Goal: Task Accomplishment & Management: Use online tool/utility

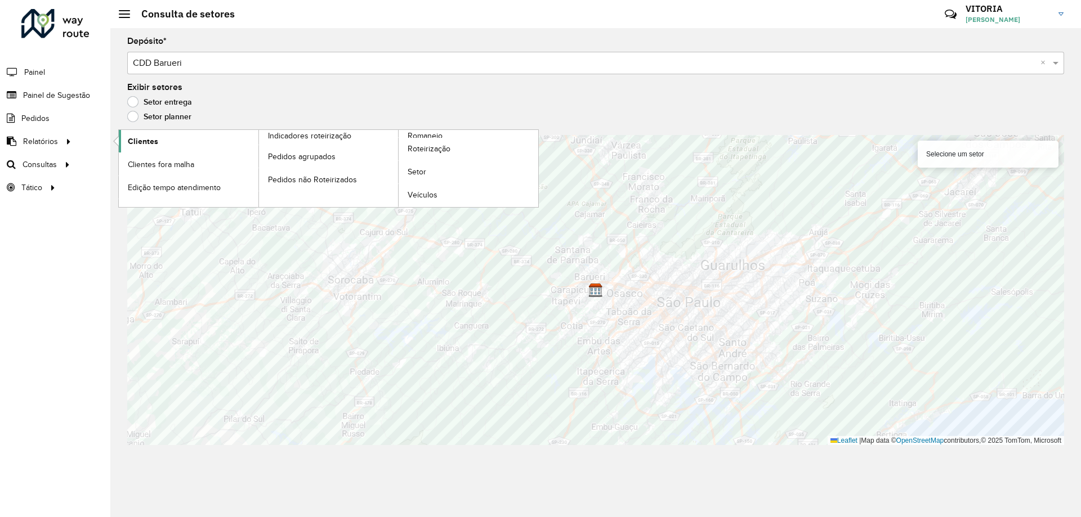
click at [133, 142] on span "Clientes" at bounding box center [143, 142] width 30 height 12
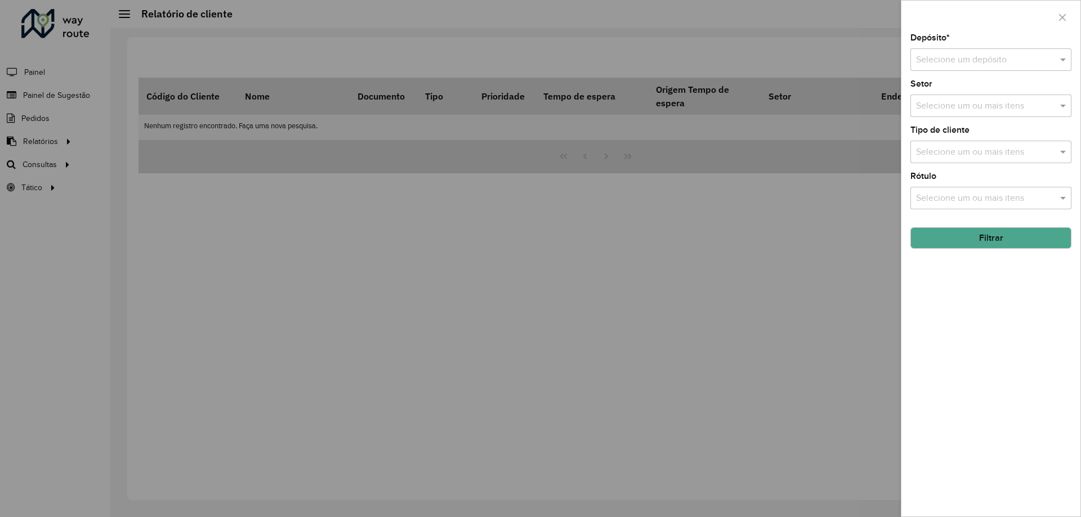
click at [979, 67] on div "Selecione um depósito" at bounding box center [991, 59] width 161 height 23
click at [944, 99] on div "CDD Barueri" at bounding box center [991, 92] width 160 height 19
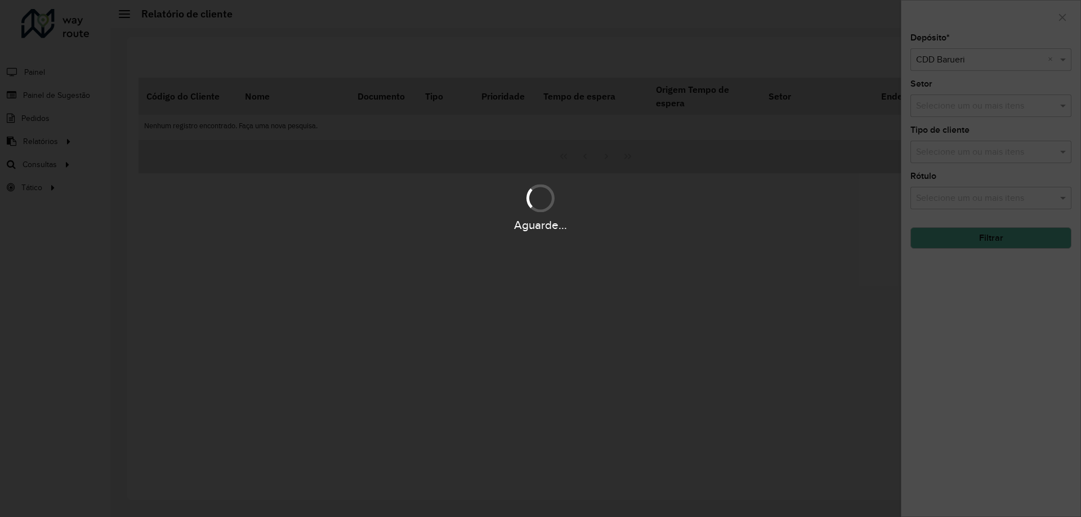
click at [970, 235] on div "Aguarde..." at bounding box center [540, 258] width 1081 height 517
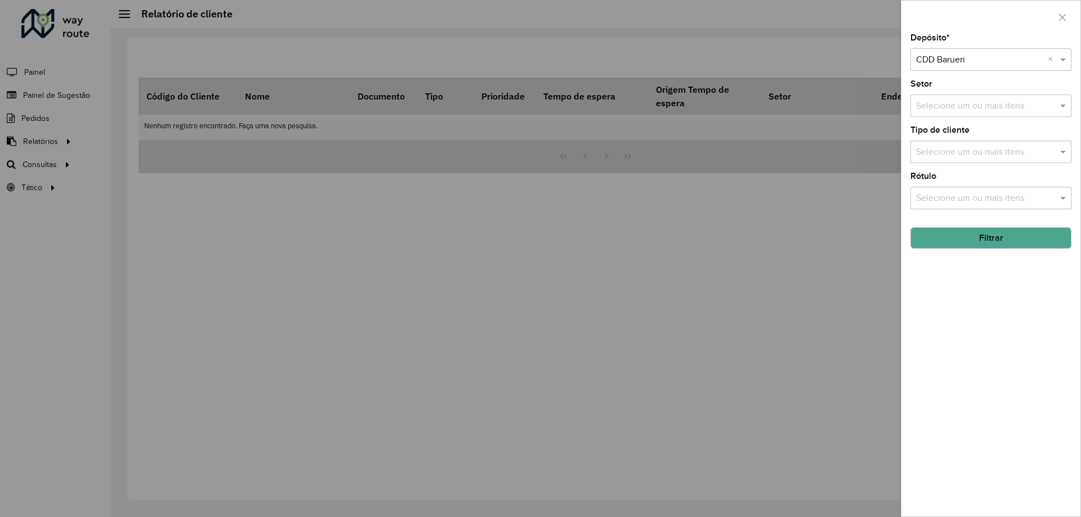
click at [958, 141] on div "Selecione um ou mais itens" at bounding box center [991, 152] width 161 height 23
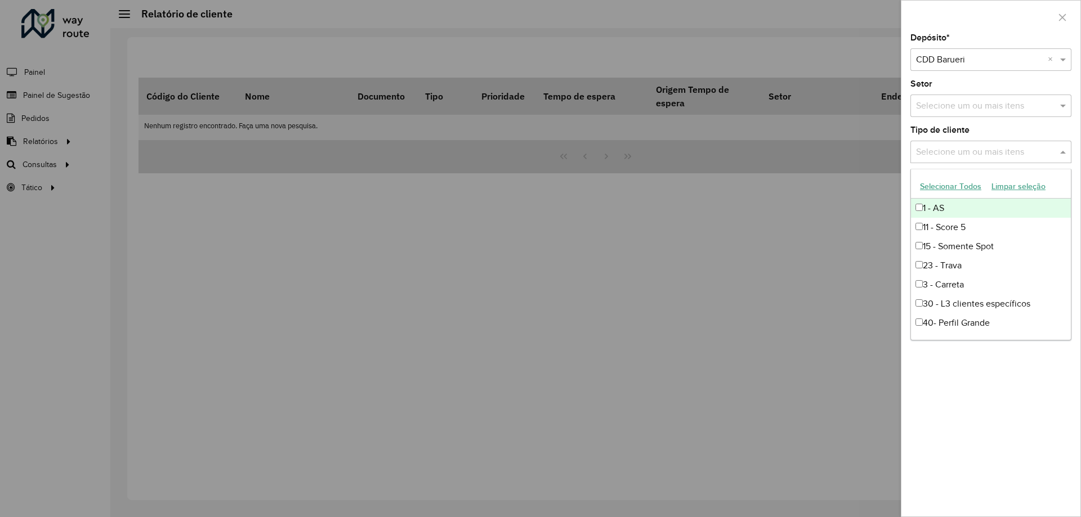
click at [944, 185] on button "Selecionar Todos" at bounding box center [951, 186] width 72 height 17
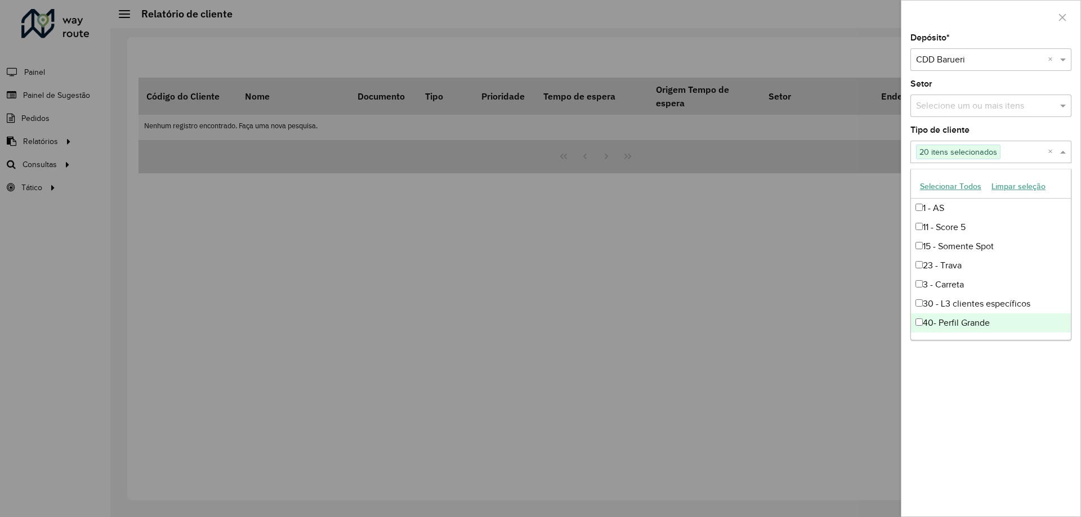
click at [1043, 395] on div "Depósito * Selecione um depósito × CDD Barueri × Setor Selecione um ou mais ite…" at bounding box center [991, 275] width 179 height 483
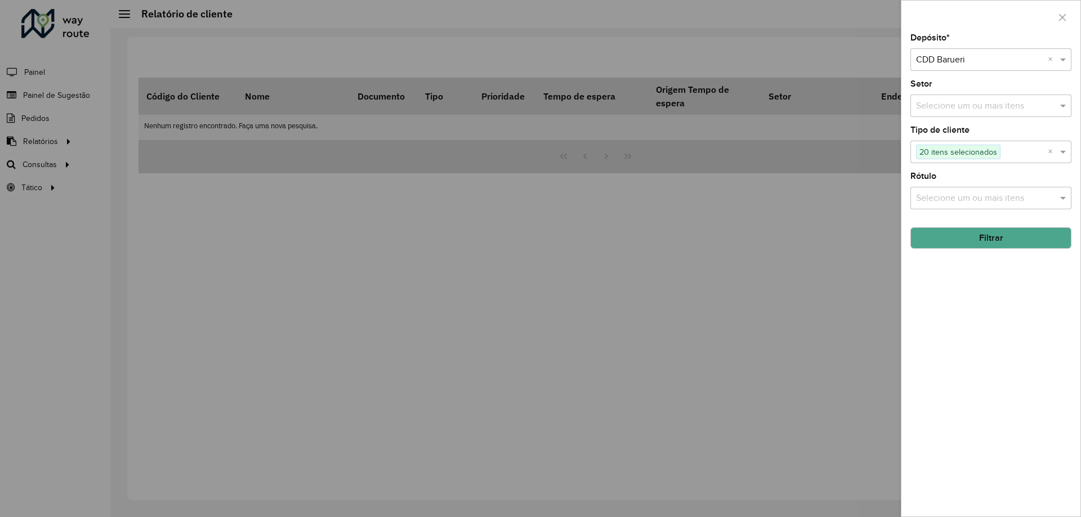
click at [995, 242] on button "Filtrar" at bounding box center [991, 237] width 161 height 21
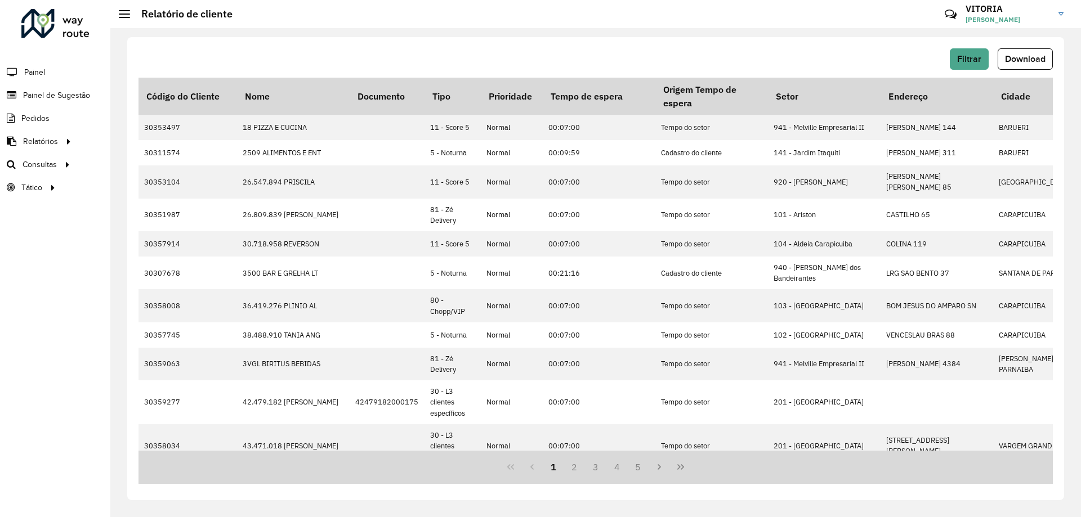
click at [1025, 57] on span "Download" at bounding box center [1025, 59] width 41 height 10
click at [199, 168] on link "Roteirização" at bounding box center [188, 164] width 138 height 23
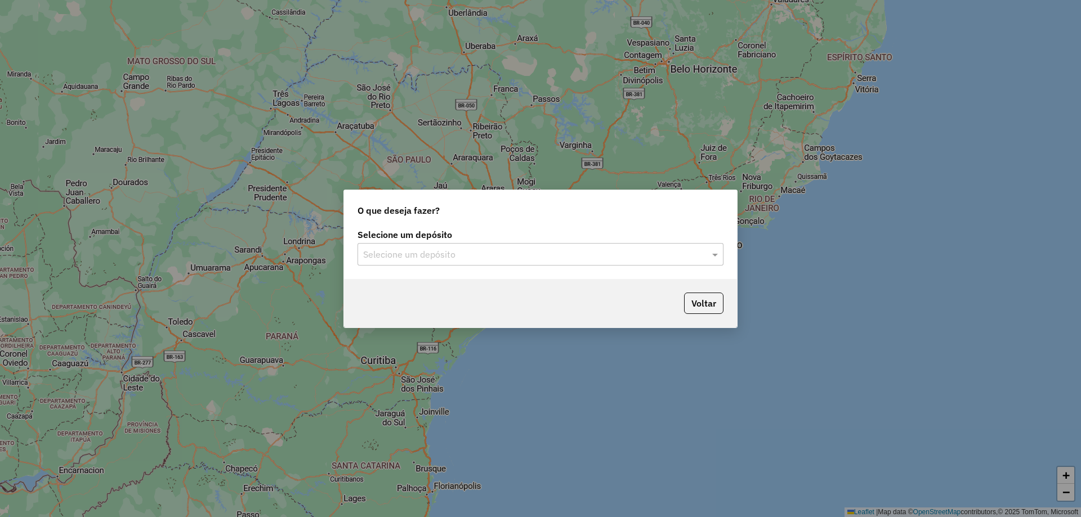
click at [488, 278] on div "Selecione um depósito Selecione um depósito" at bounding box center [540, 252] width 393 height 53
click at [461, 266] on div "Selecione um depósito Selecione um depósito" at bounding box center [540, 252] width 393 height 53
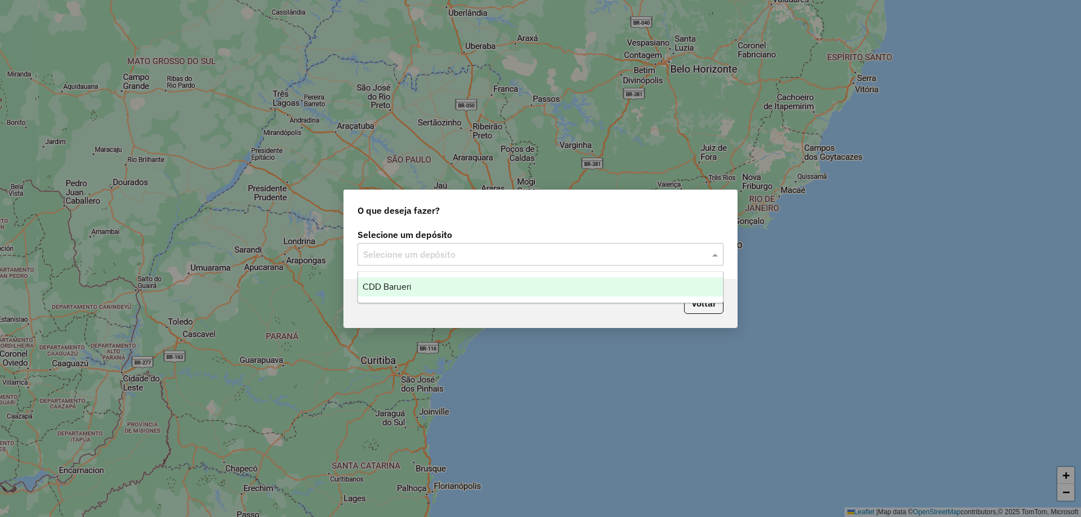
click at [442, 261] on div "Selecione um depósito" at bounding box center [541, 254] width 366 height 23
click at [434, 288] on div "CDD Barueri" at bounding box center [540, 287] width 365 height 19
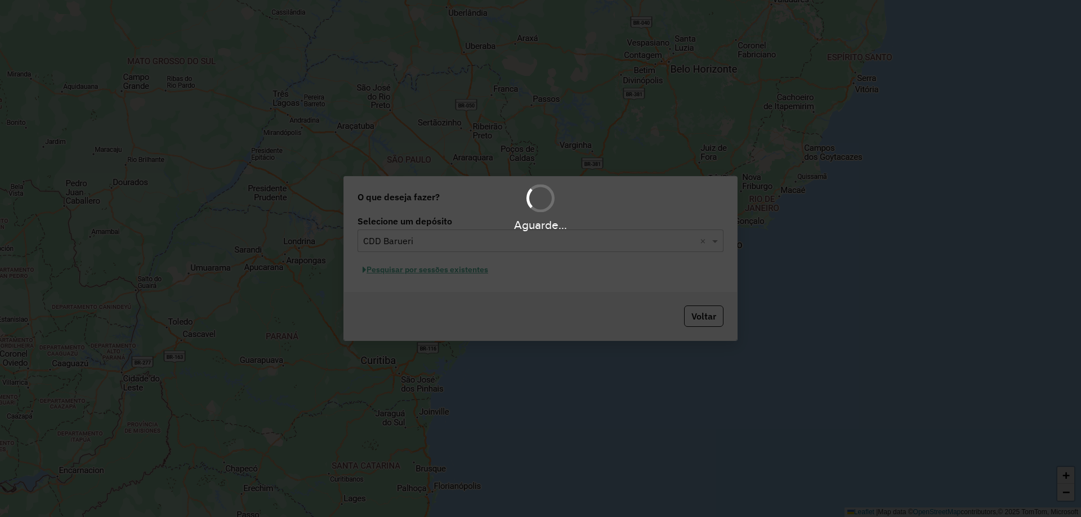
click at [429, 270] on div "Aguarde..." at bounding box center [540, 258] width 1081 height 517
click at [415, 273] on div "Aguarde..." at bounding box center [540, 258] width 1081 height 517
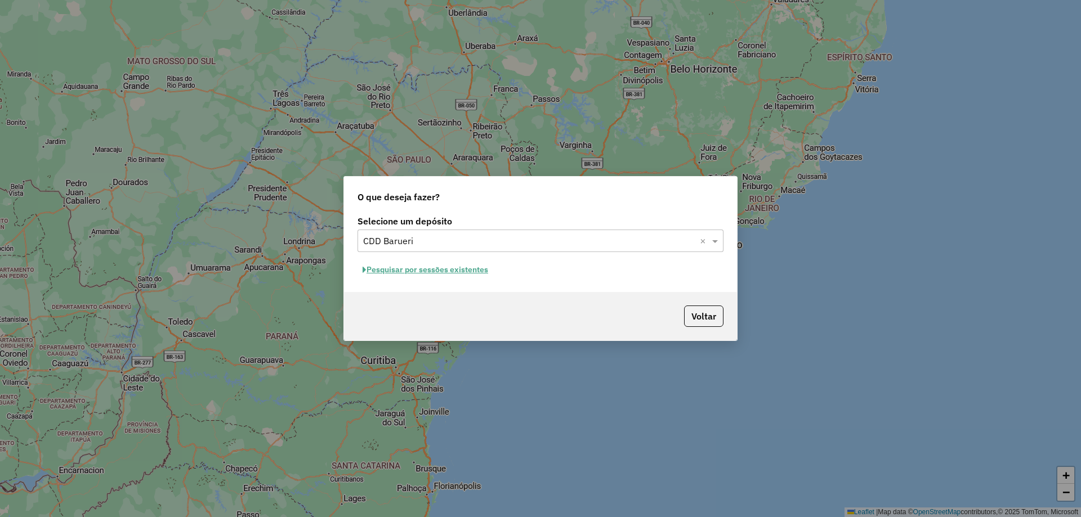
click at [449, 271] on button "Pesquisar por sessões existentes" at bounding box center [426, 269] width 136 height 17
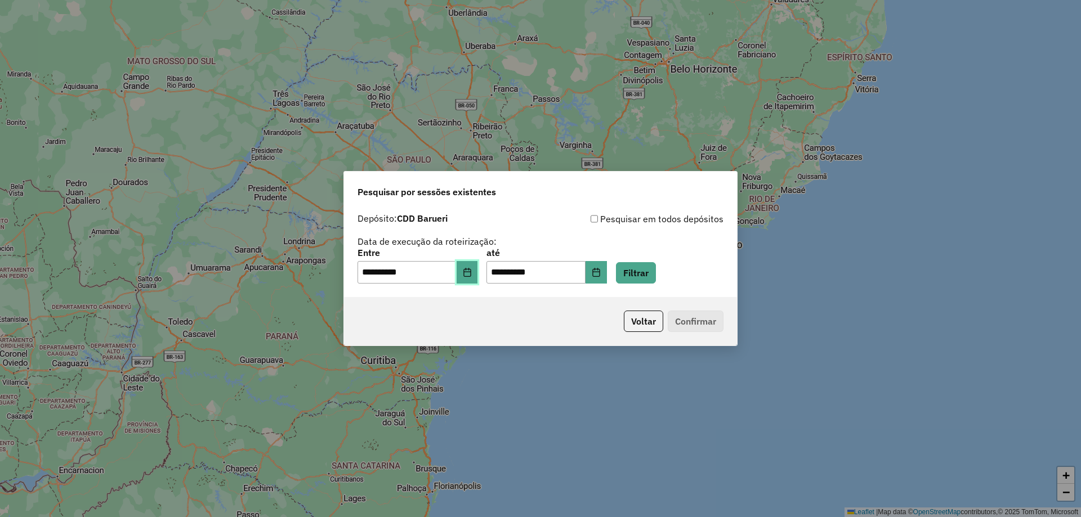
click at [478, 279] on button "Choose Date" at bounding box center [467, 272] width 21 height 23
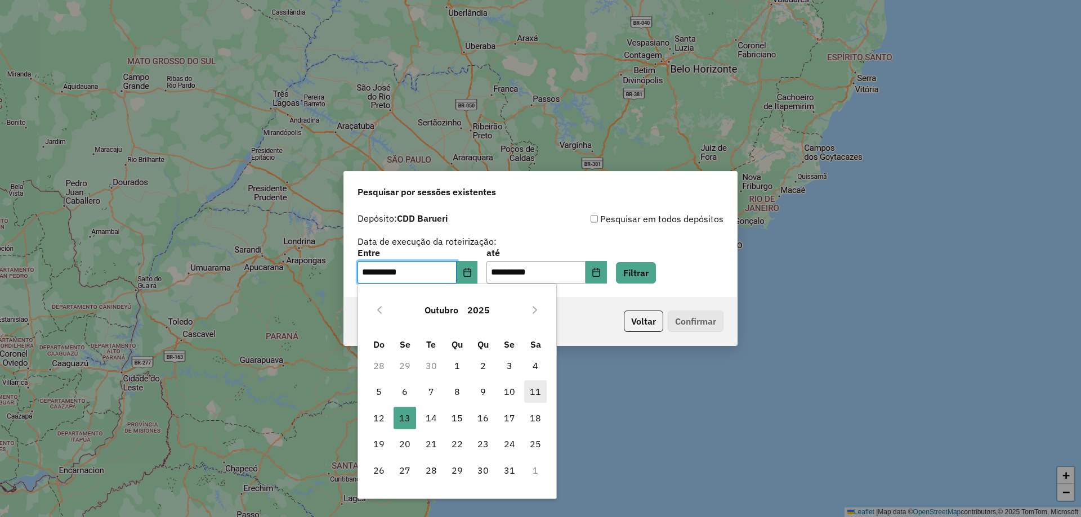
click at [538, 395] on span "11" at bounding box center [535, 392] width 23 height 23
type input "**********"
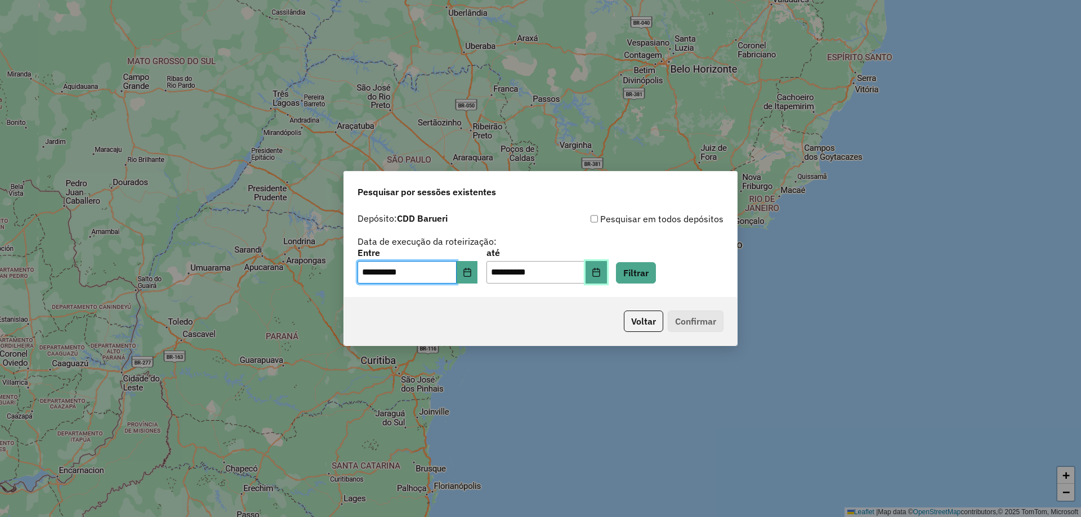
click at [607, 280] on button "Choose Date" at bounding box center [596, 272] width 21 height 23
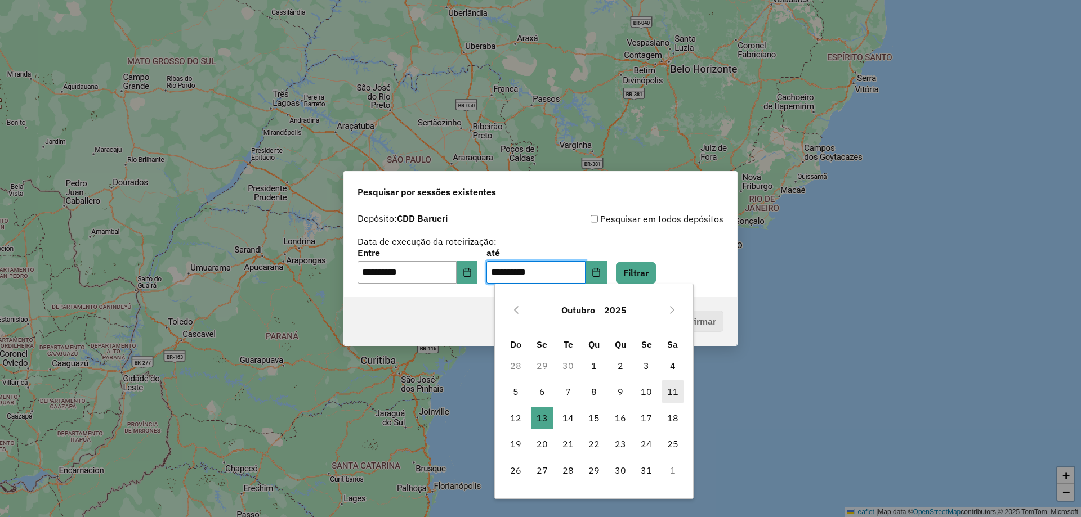
click at [666, 392] on span "11" at bounding box center [673, 392] width 23 height 23
type input "**********"
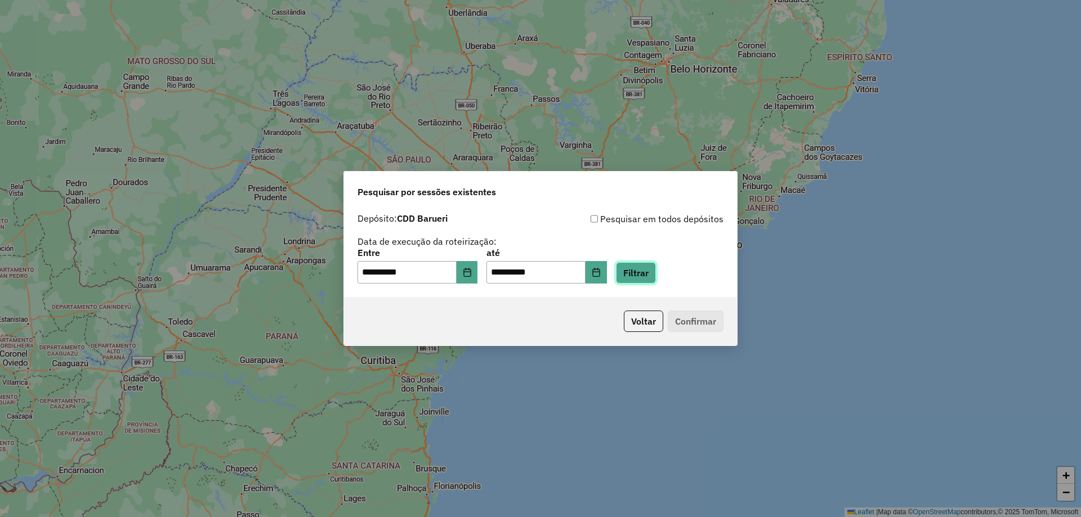
click at [656, 278] on button "Filtrar" at bounding box center [636, 272] width 40 height 21
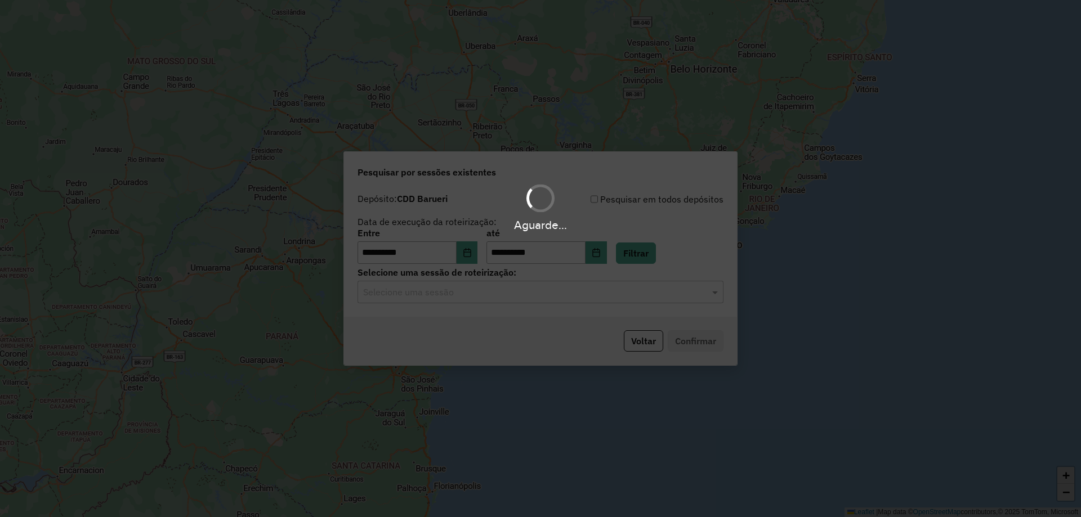
click at [524, 298] on div "Aguarde..." at bounding box center [540, 258] width 1081 height 517
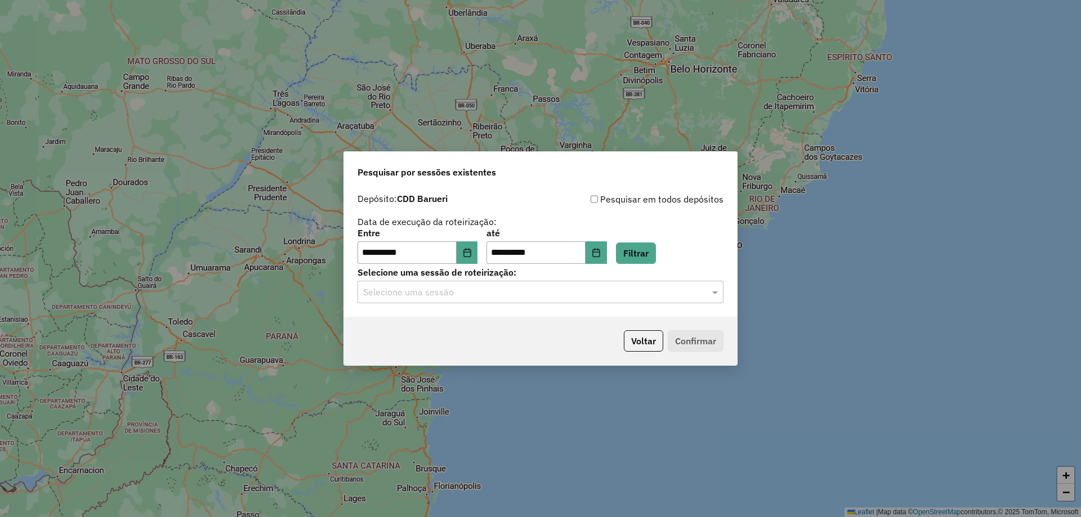
click at [515, 292] on input "text" at bounding box center [529, 293] width 332 height 14
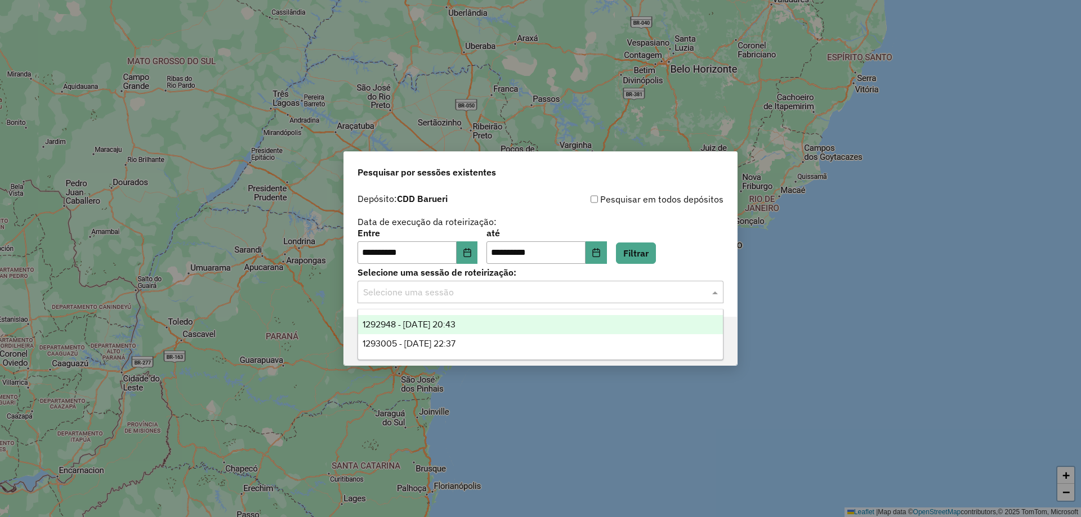
click at [474, 325] on div "1292948 - 11/10/2025 20:43" at bounding box center [540, 324] width 365 height 19
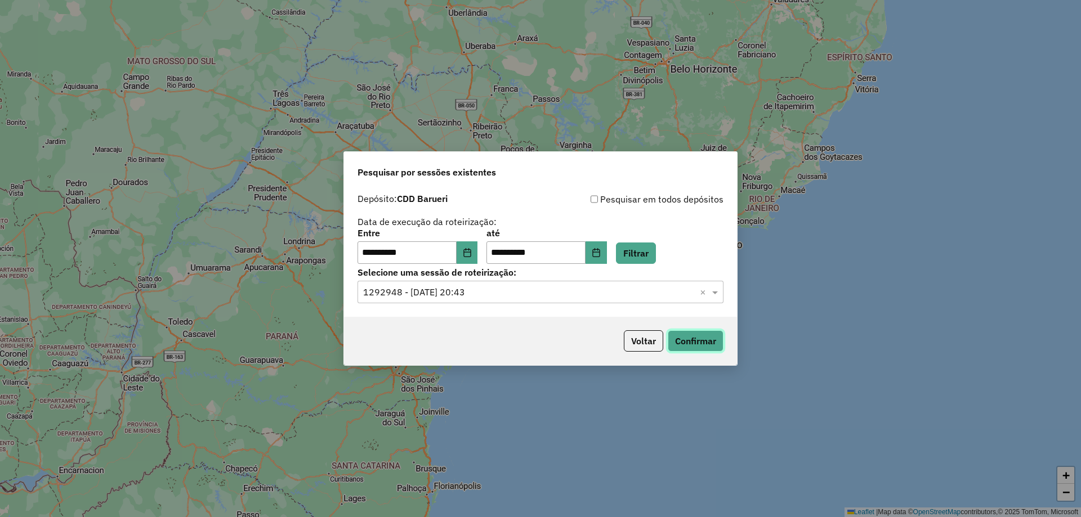
click at [699, 342] on button "Confirmar" at bounding box center [696, 341] width 56 height 21
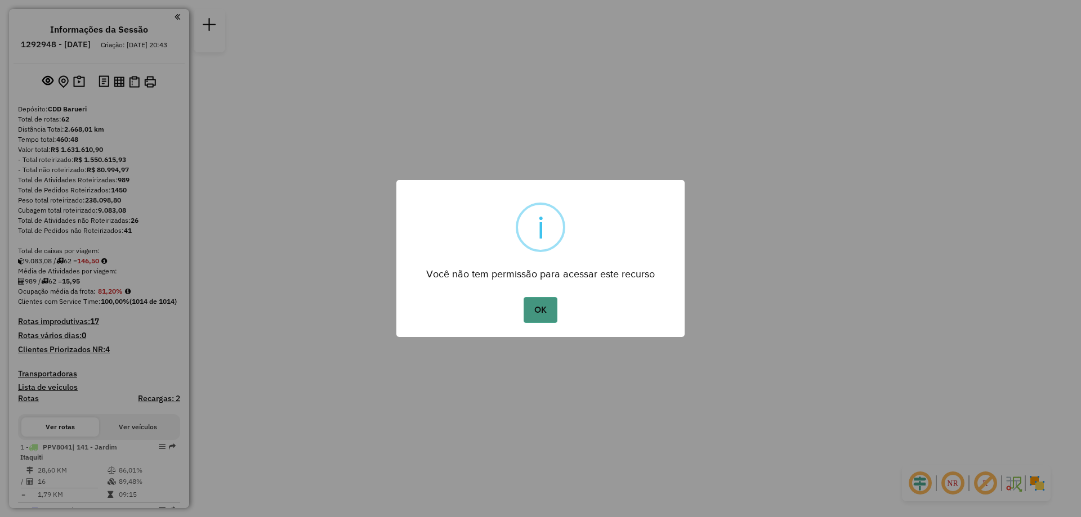
click at [554, 308] on button "OK" at bounding box center [540, 310] width 33 height 26
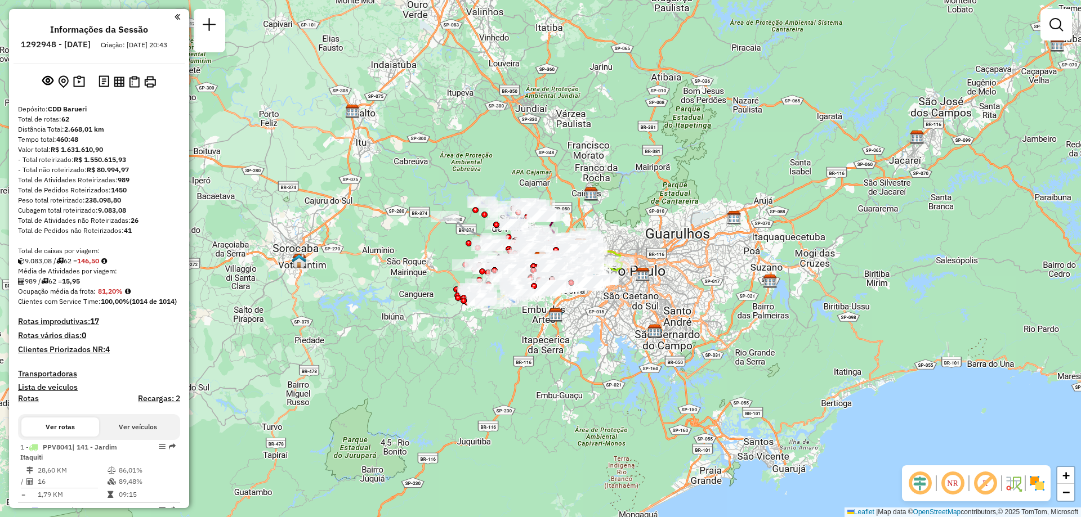
click at [963, 487] on em at bounding box center [952, 483] width 27 height 27
click at [1036, 480] on img at bounding box center [1037, 484] width 18 height 18
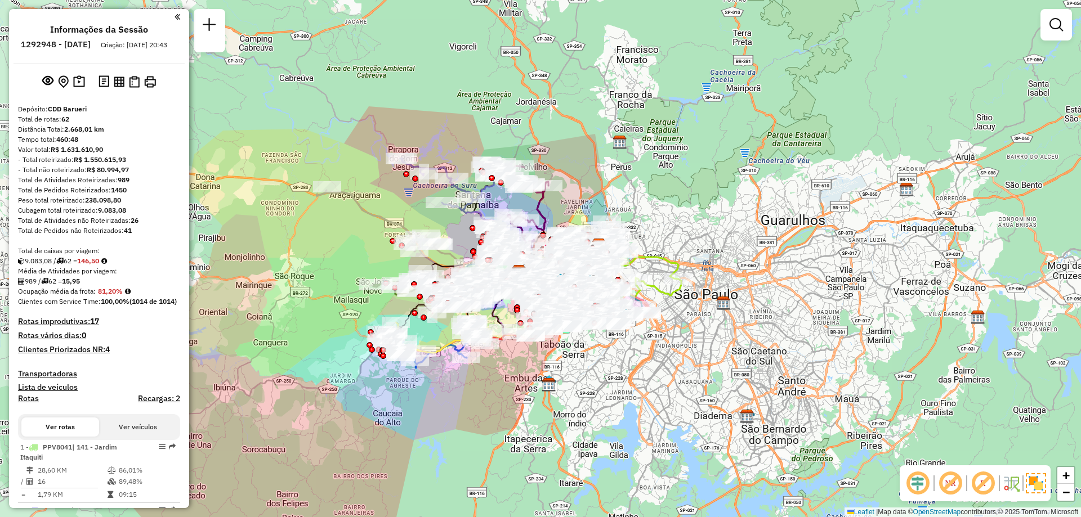
drag, startPoint x: 551, startPoint y: 197, endPoint x: 574, endPoint y: 188, distance: 25.3
click at [574, 188] on div "Janela de atendimento Grade de atendimento Capacidade Transportadoras Veículos …" at bounding box center [540, 258] width 1081 height 517
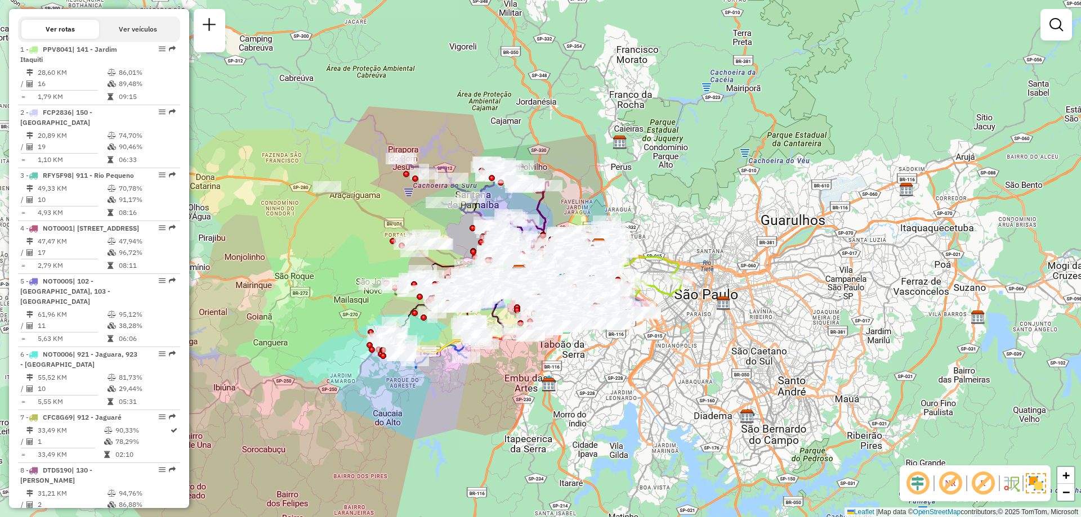
scroll to position [2341, 0]
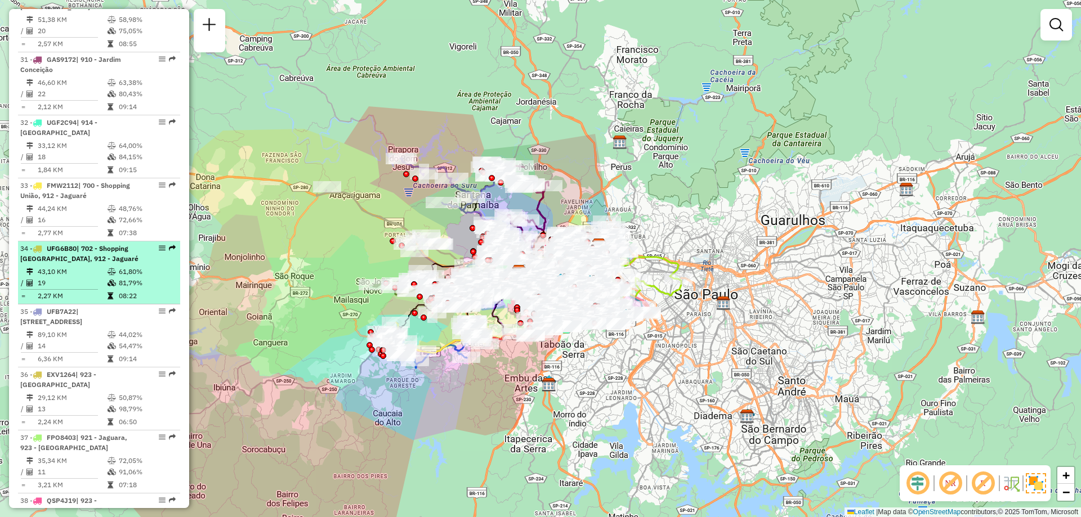
select select "**********"
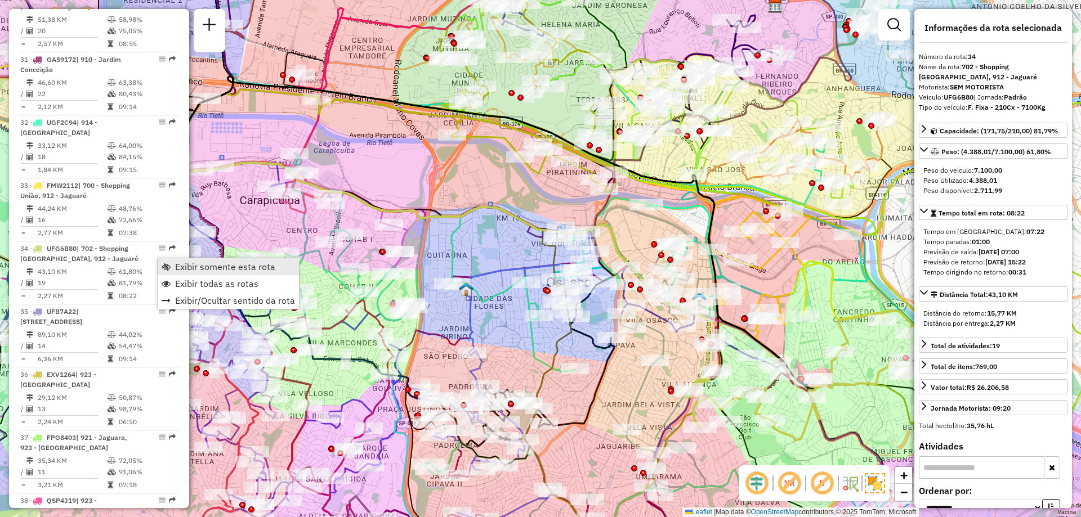
click at [190, 267] on span "Exibir somente esta rota" at bounding box center [225, 266] width 100 height 9
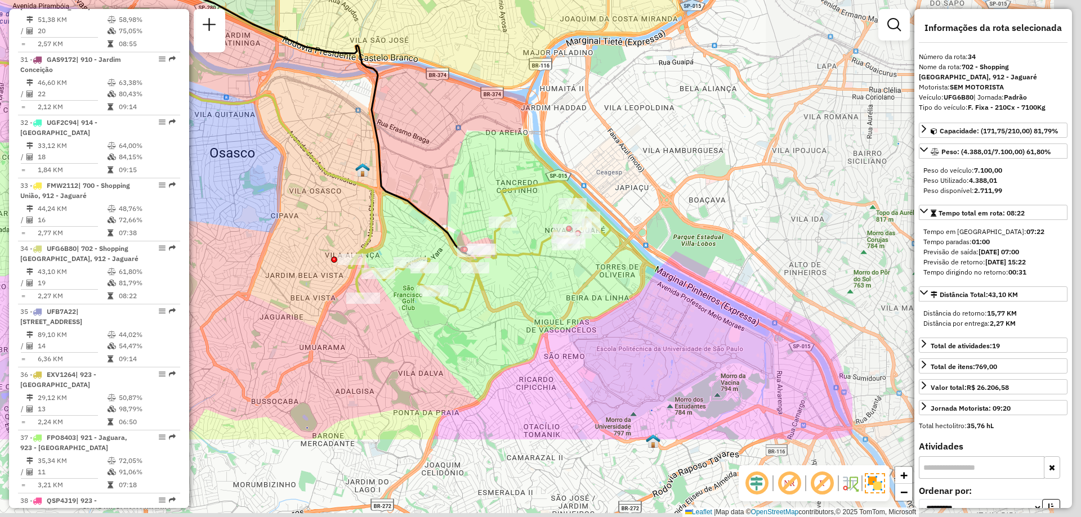
drag, startPoint x: 771, startPoint y: 338, endPoint x: 431, endPoint y: 207, distance: 364.5
click at [431, 207] on div "Janela de atendimento Grade de atendimento Capacidade Transportadoras Veículos …" at bounding box center [540, 258] width 1081 height 517
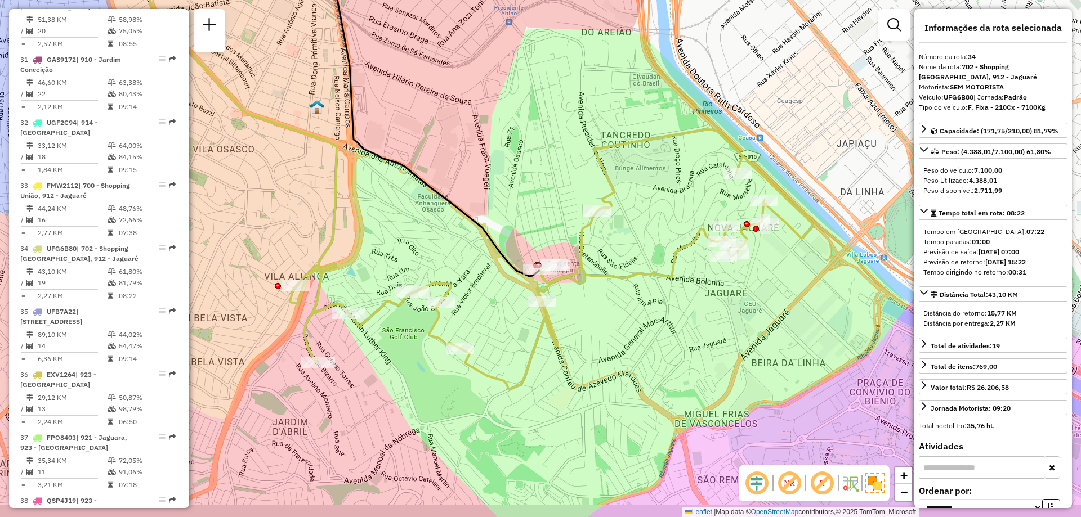
drag, startPoint x: 528, startPoint y: 226, endPoint x: 547, endPoint y: 220, distance: 20.1
click at [547, 220] on div "Janela de atendimento Grade de atendimento Capacidade Transportadoras Veículos …" at bounding box center [540, 258] width 1081 height 517
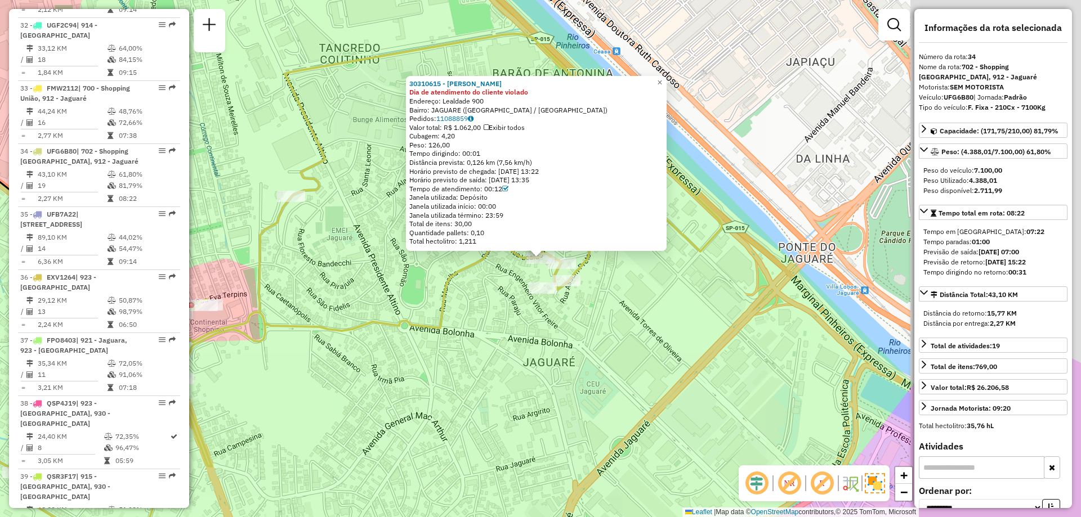
scroll to position [2584, 0]
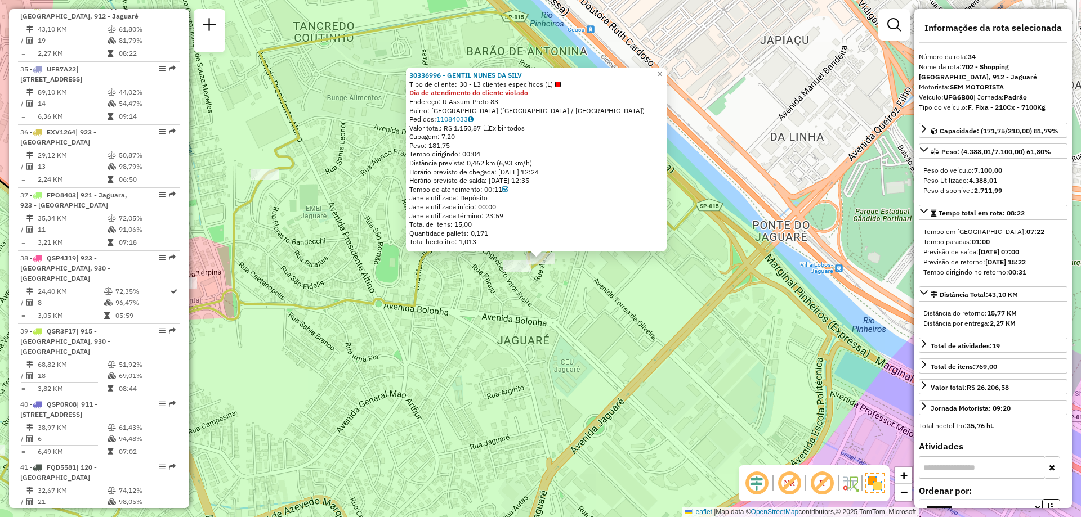
click at [520, 276] on div "30336996 - GENTIL NUNES DA SILV Tipo de cliente: 30 - L3 clientes específicos (…" at bounding box center [540, 258] width 1081 height 517
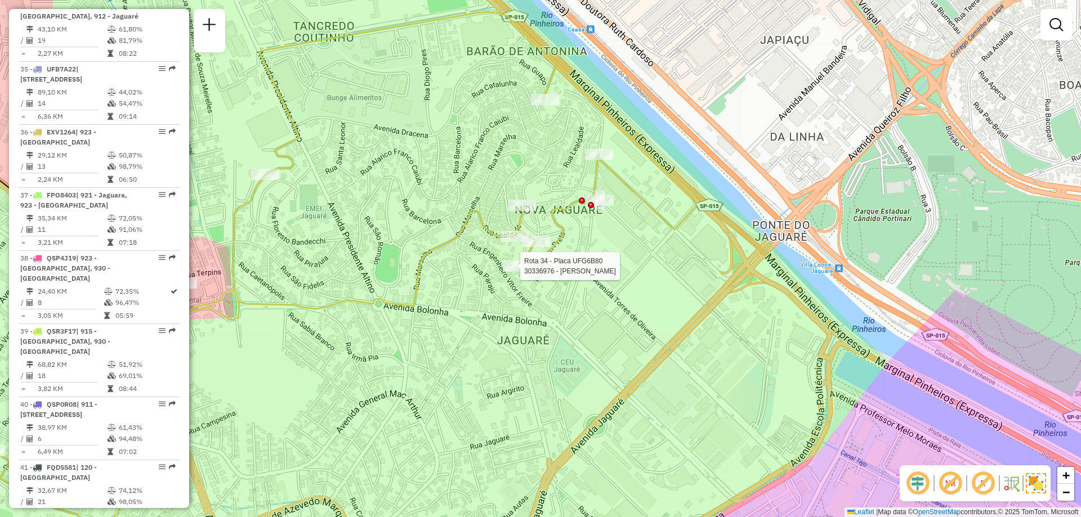
select select "**********"
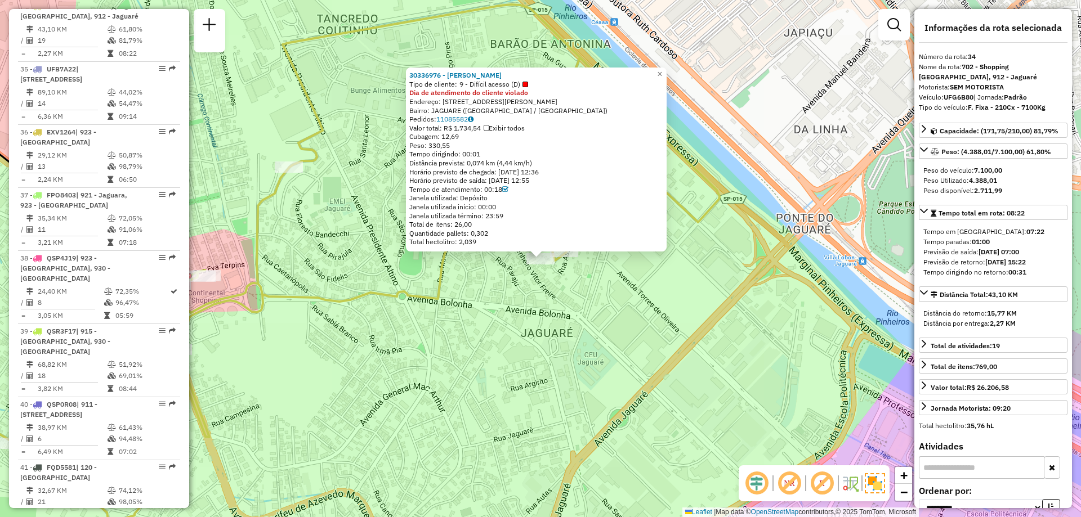
click at [650, 289] on div "30336976 - JOSE NILTON CLEMENTI Tipo de cliente: 9 - Difícil acesso (D) Dia de …" at bounding box center [540, 258] width 1081 height 517
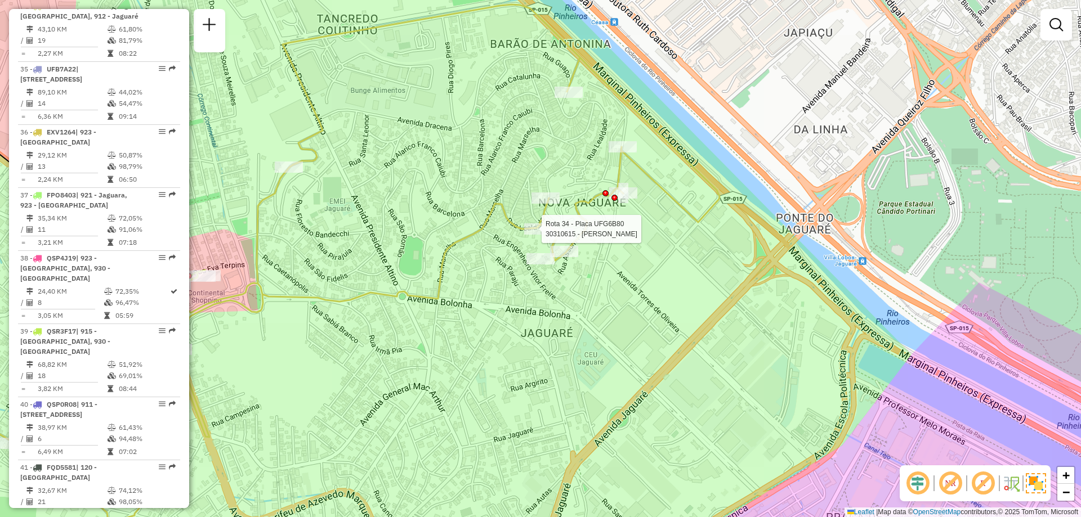
select select "**********"
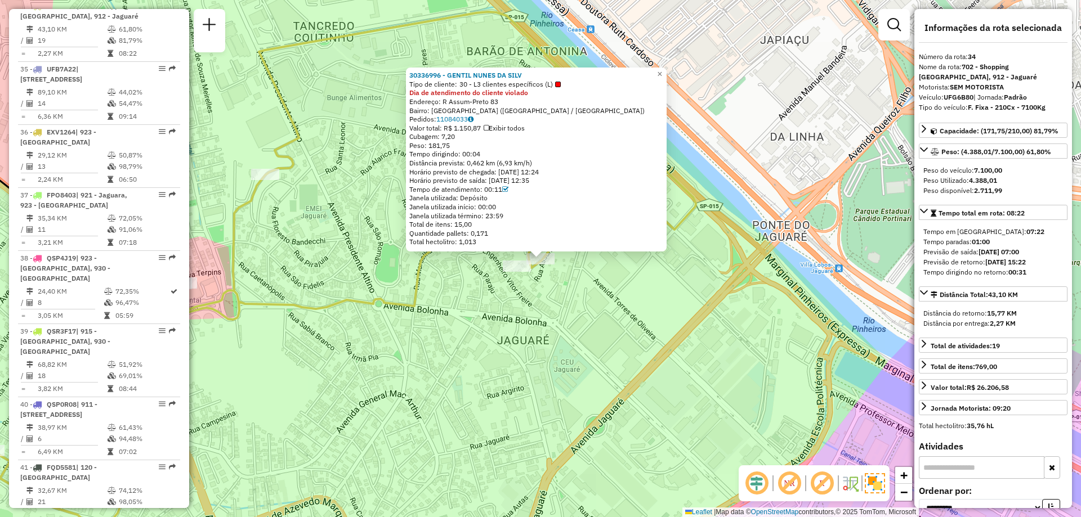
click at [575, 269] on div "30336996 - GENTIL NUNES DA SILV Tipo de cliente: 30 - L3 clientes específicos (…" at bounding box center [540, 258] width 1081 height 517
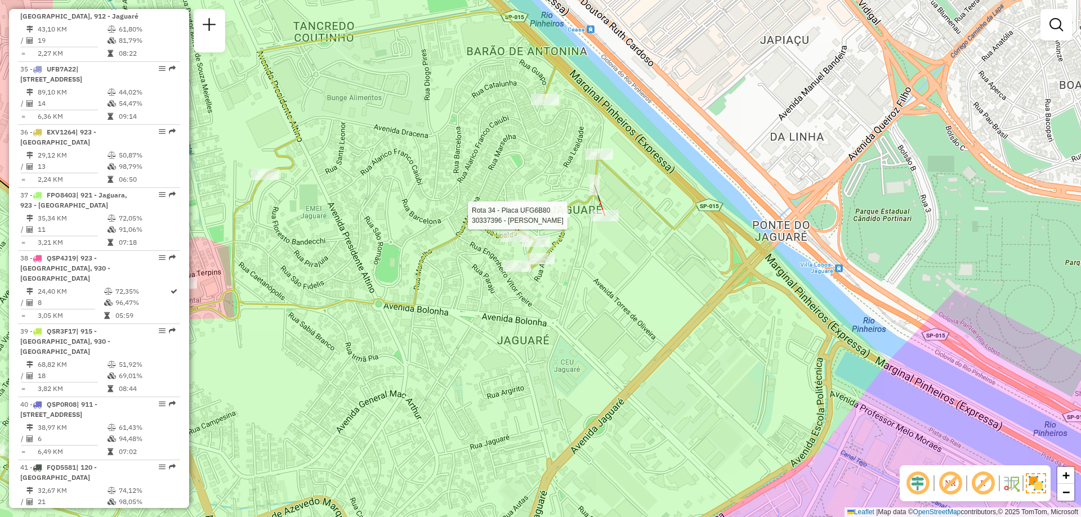
select select "**********"
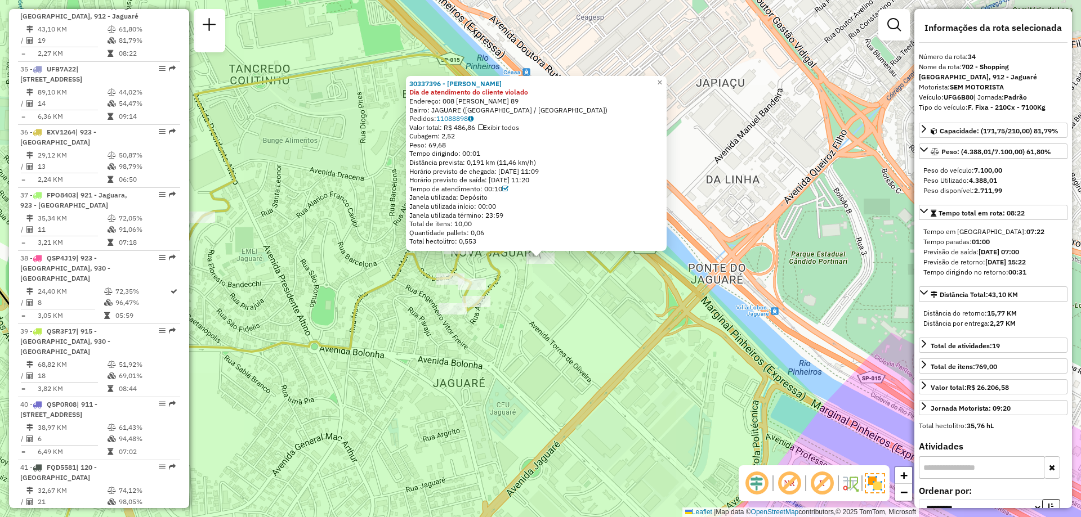
click at [612, 287] on div "30337396 - WALDEMIR ALBUQUERQUE Dia de atendimento do cliente violado Endereço:…" at bounding box center [540, 258] width 1081 height 517
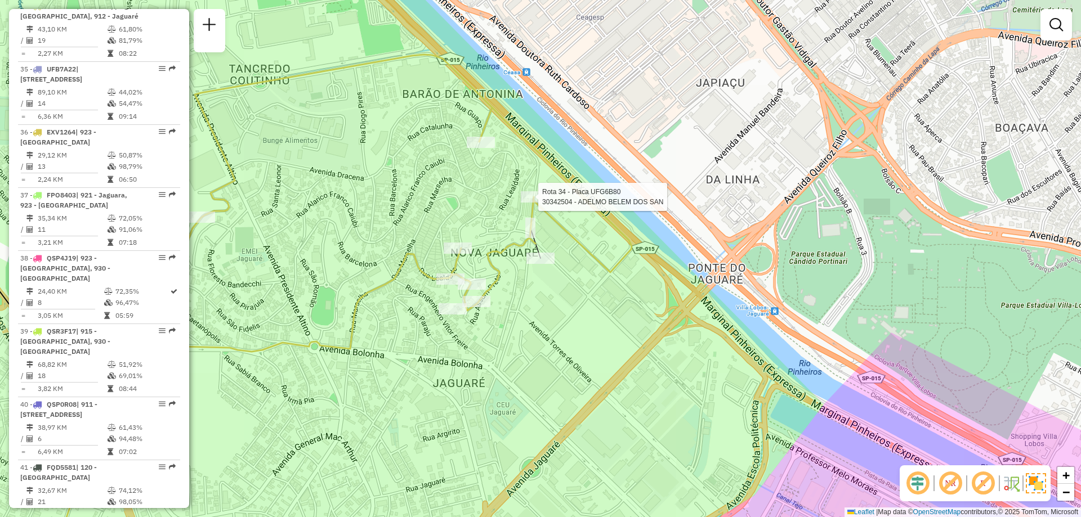
select select "**********"
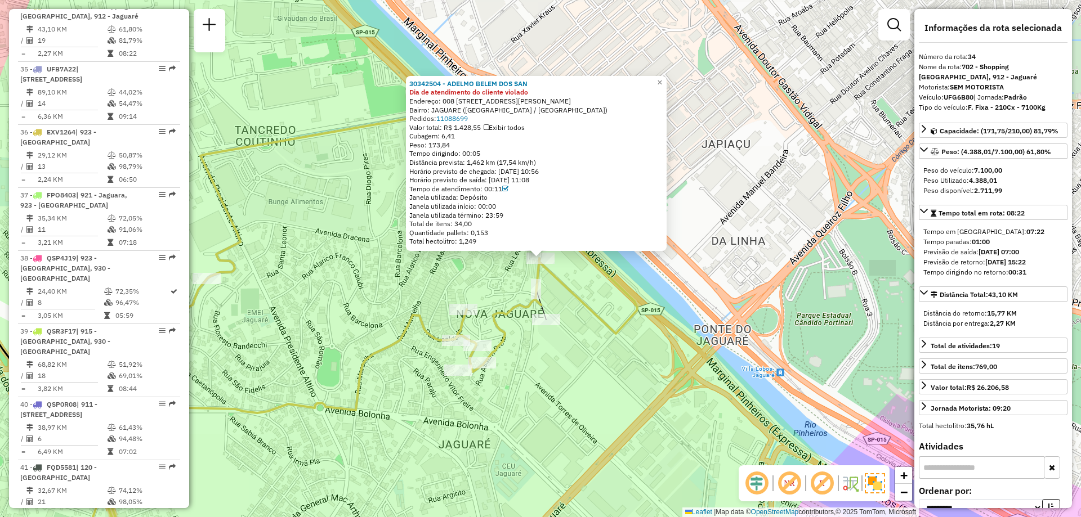
click at [616, 252] on div "30342504 - ADELMO BELEM DOS SAN Dia de atendimento do cliente violado Endereço:…" at bounding box center [540, 258] width 1081 height 517
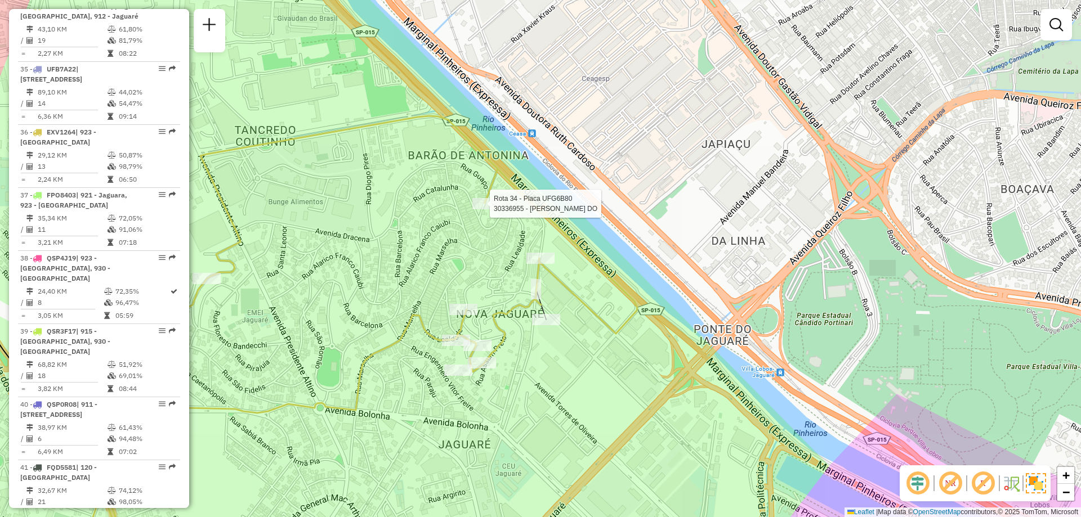
select select "**********"
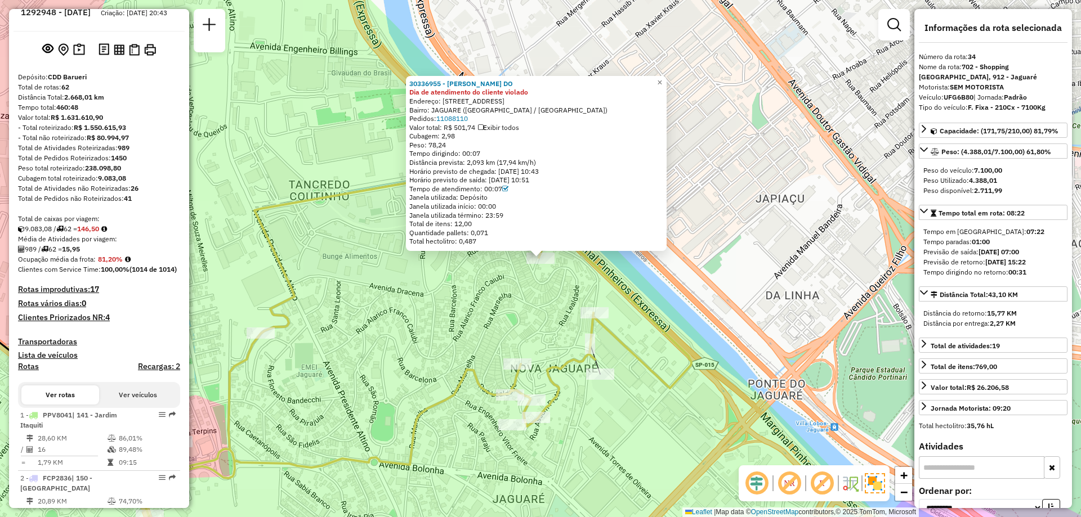
scroll to position [0, 0]
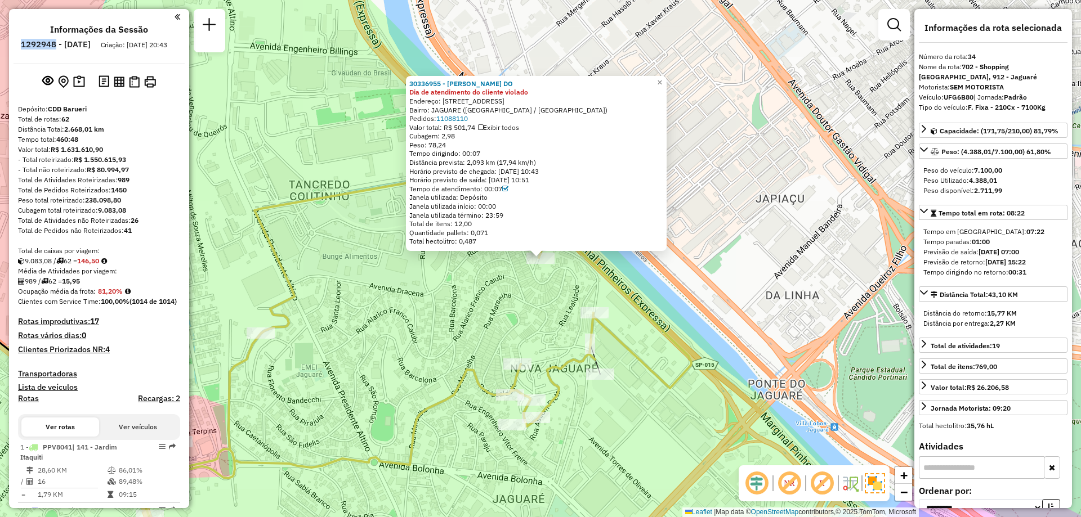
drag, startPoint x: 87, startPoint y: 43, endPoint x: 54, endPoint y: 48, distance: 33.7
click at [54, 48] on h6 "1292948 - 11/10/2025" at bounding box center [56, 44] width 70 height 10
copy h6 "1292948"
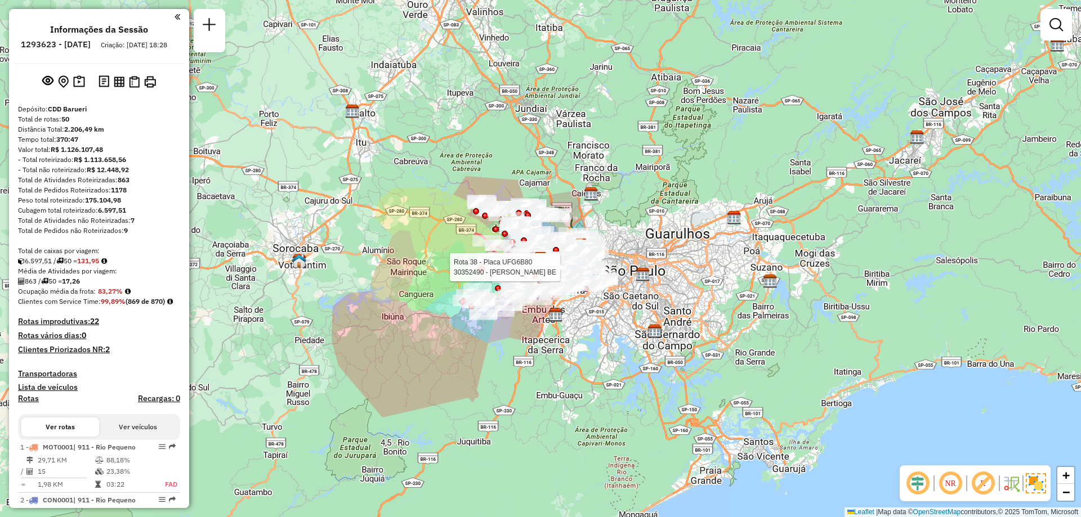
scroll to position [845, 0]
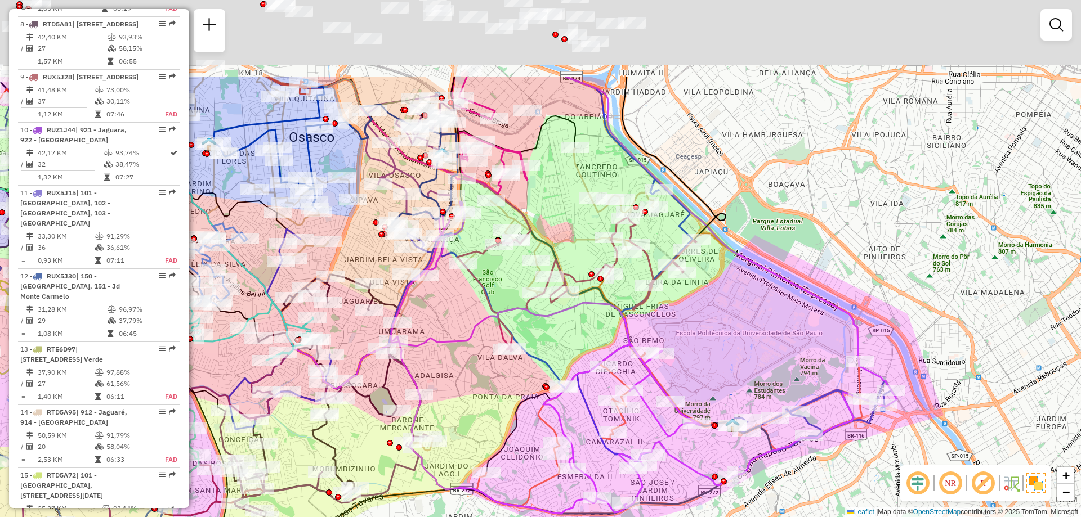
drag, startPoint x: 489, startPoint y: 191, endPoint x: 514, endPoint y: 262, distance: 75.2
click at [572, 324] on div "Janela de atendimento Grade de atendimento Capacidade Transportadoras Veículos …" at bounding box center [540, 258] width 1081 height 517
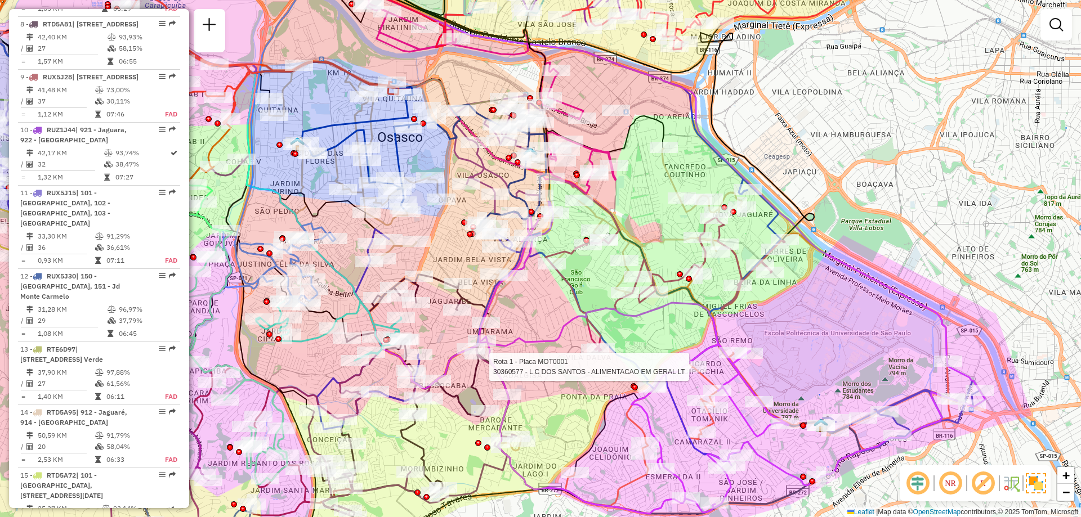
drag, startPoint x: 608, startPoint y: 197, endPoint x: 637, endPoint y: 195, distance: 29.3
click at [637, 195] on div "Rota 1 - Placa MOT0001 30360577 - L C DOS SANTOS - ALIMENTACAO EM GERAL LT Jane…" at bounding box center [540, 258] width 1081 height 517
